Goal: Task Accomplishment & Management: Manage account settings

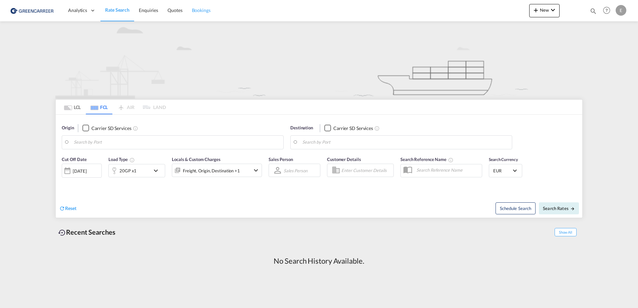
click at [205, 13] on span "Bookings" at bounding box center [201, 10] width 19 height 7
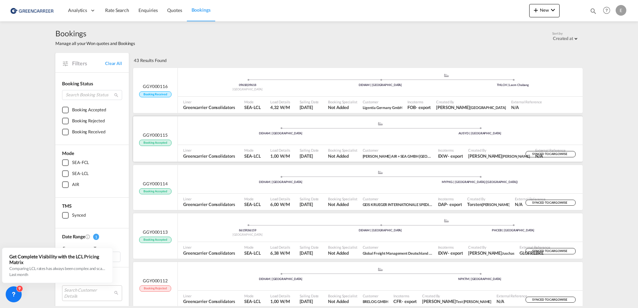
click at [522, 135] on div "AUSYD | [GEOGRAPHIC_DATA]" at bounding box center [480, 134] width 199 height 4
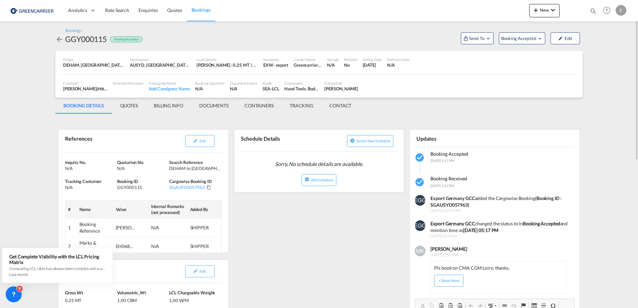
click at [56, 39] on md-icon "icon-arrow-left" at bounding box center [59, 39] width 8 height 8
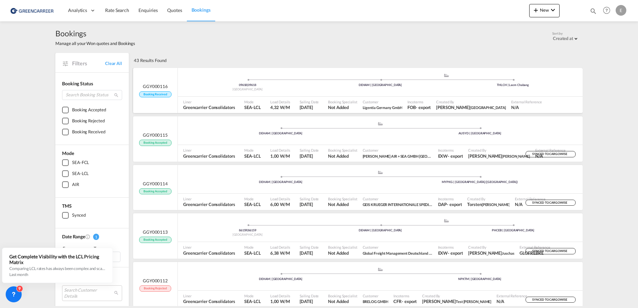
click at [168, 92] on span "Booking Received" at bounding box center [155, 94] width 32 height 6
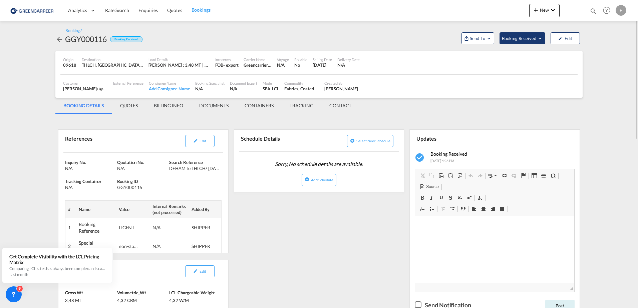
click at [520, 38] on span "Booking Received" at bounding box center [519, 38] width 35 height 7
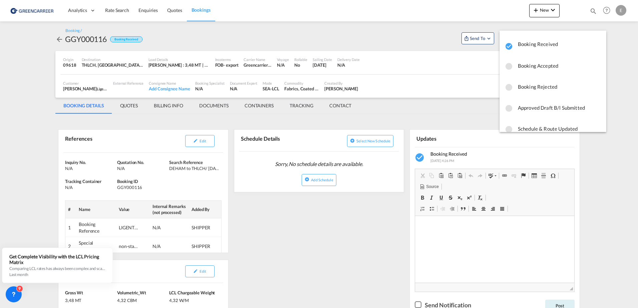
click at [538, 65] on span "Booking Accepted" at bounding box center [559, 66] width 83 height 12
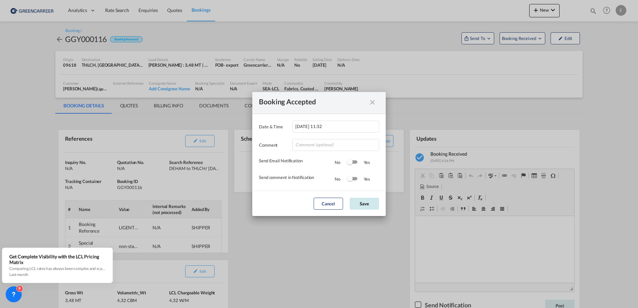
click at [364, 203] on button "Save" at bounding box center [364, 204] width 29 height 12
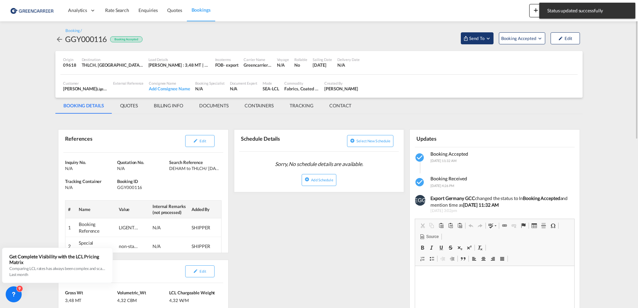
click at [479, 40] on span "Send To" at bounding box center [477, 38] width 17 height 7
click at [548, 61] on span "Send Booking" at bounding box center [543, 61] width 26 height 11
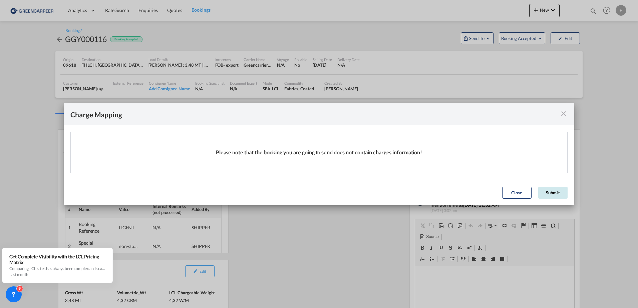
click at [544, 193] on button "Submit" at bounding box center [552, 193] width 29 height 12
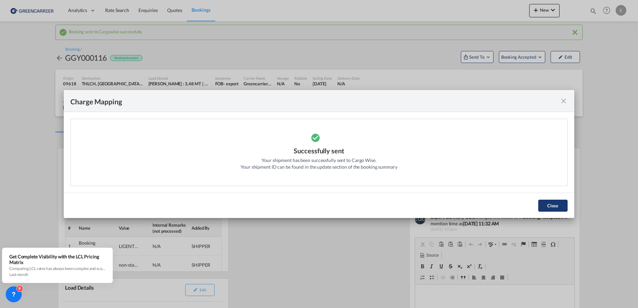
click at [550, 204] on button "Close" at bounding box center [552, 206] width 29 height 12
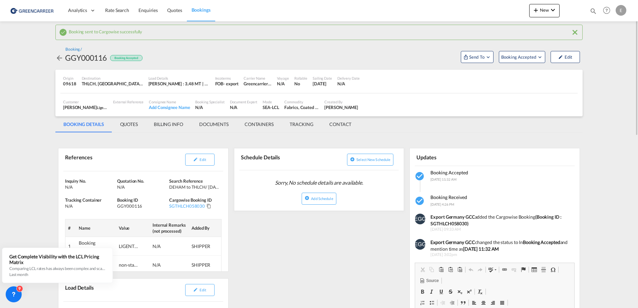
click at [76, 49] on div "Booking /" at bounding box center [73, 50] width 16 height 6
